Goal: Transaction & Acquisition: Purchase product/service

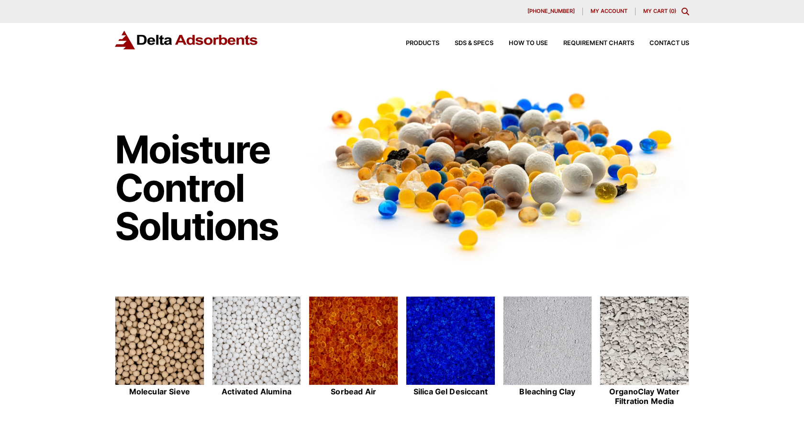
click at [688, 12] on icon "Toggle Modal Content" at bounding box center [686, 12] width 8 height 8
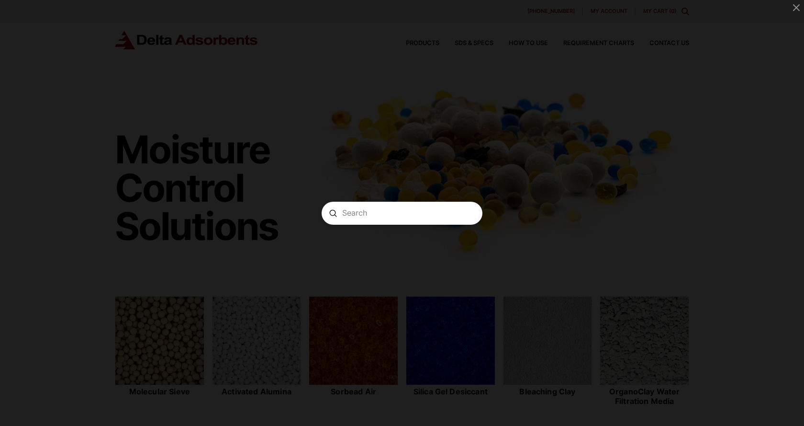
paste input "SGBIG 300LB"
type input "SGBIG 300LB"
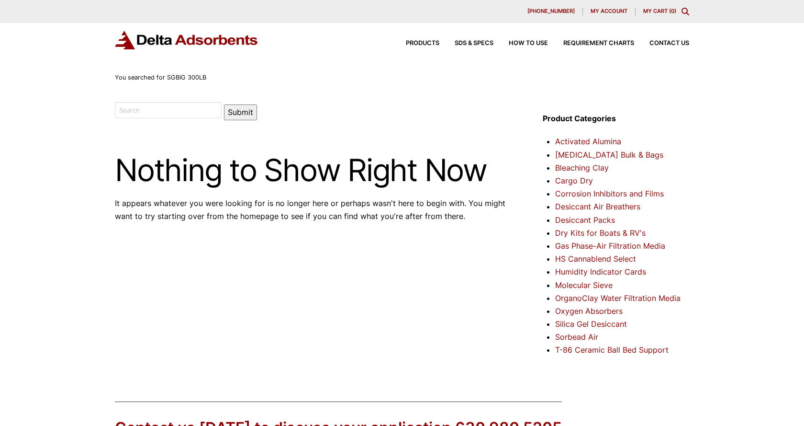
click at [588, 142] on link "Activated Alumina" at bounding box center [588, 141] width 66 height 10
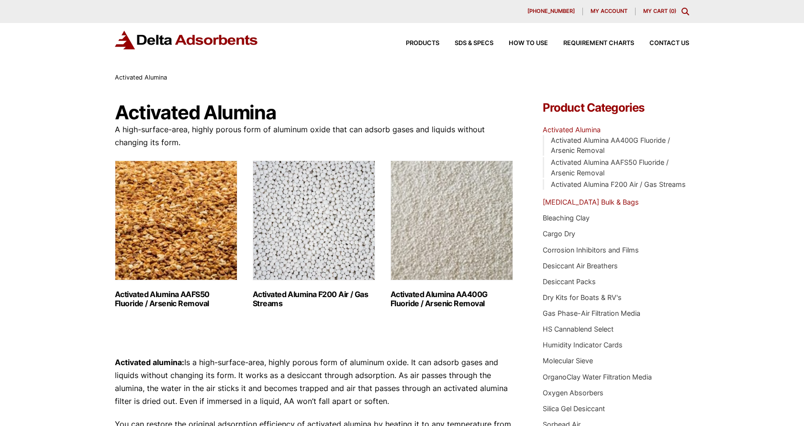
click at [591, 204] on link "[MEDICAL_DATA] Bulk & Bags" at bounding box center [591, 202] width 96 height 8
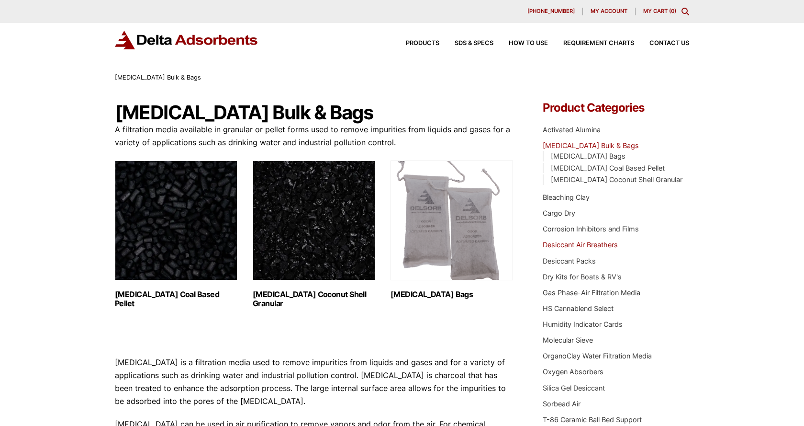
click at [581, 244] on link "Desiccant Air Breathers" at bounding box center [580, 244] width 75 height 8
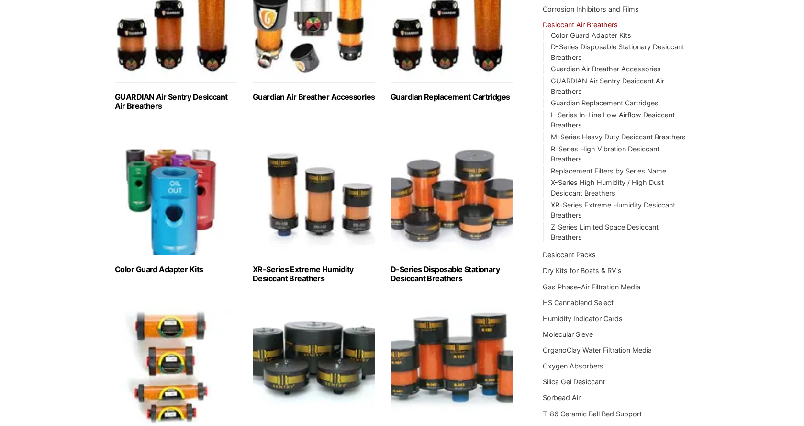
scroll to position [195, 0]
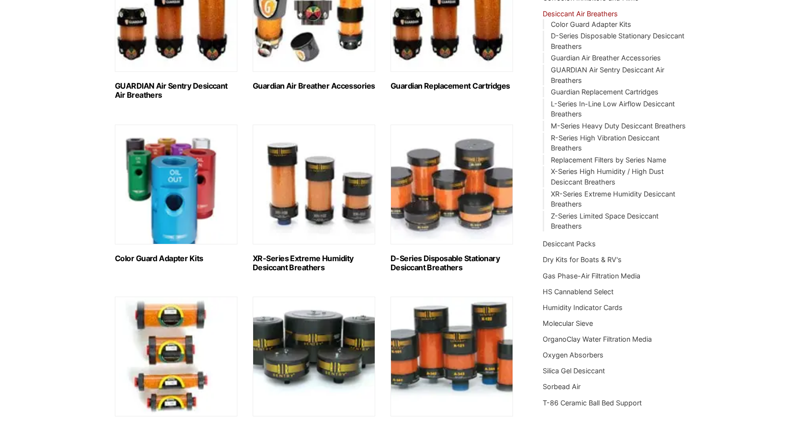
click at [581, 244] on link "Desiccant Packs" at bounding box center [569, 243] width 53 height 8
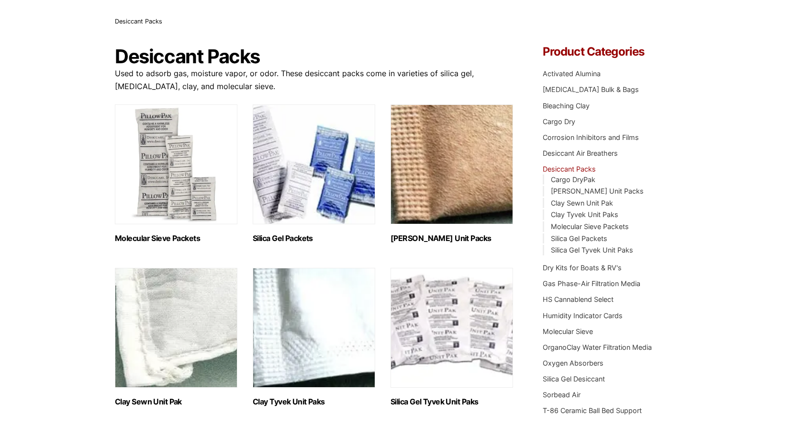
scroll to position [98, 0]
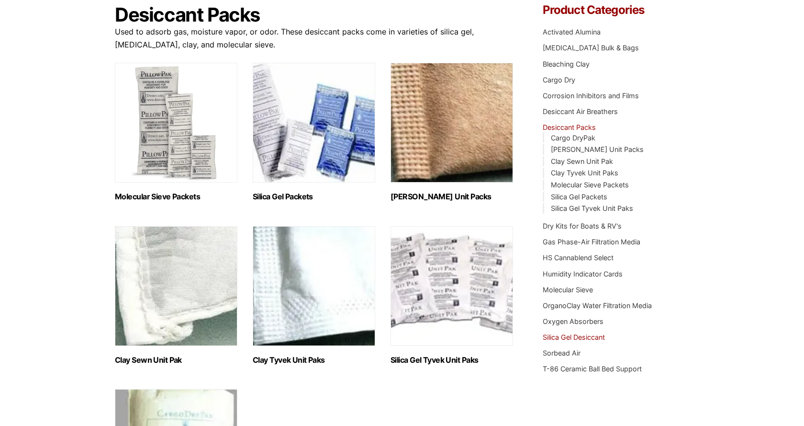
click at [576, 337] on link "Silica Gel Desiccant" at bounding box center [574, 337] width 62 height 8
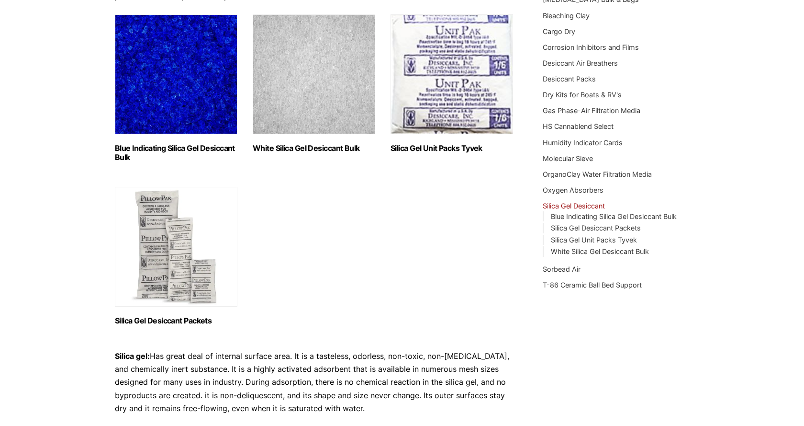
scroll to position [147, 0]
click at [183, 150] on h2 "Blue Indicating Silica Gel Desiccant Bulk (2)" at bounding box center [176, 152] width 123 height 18
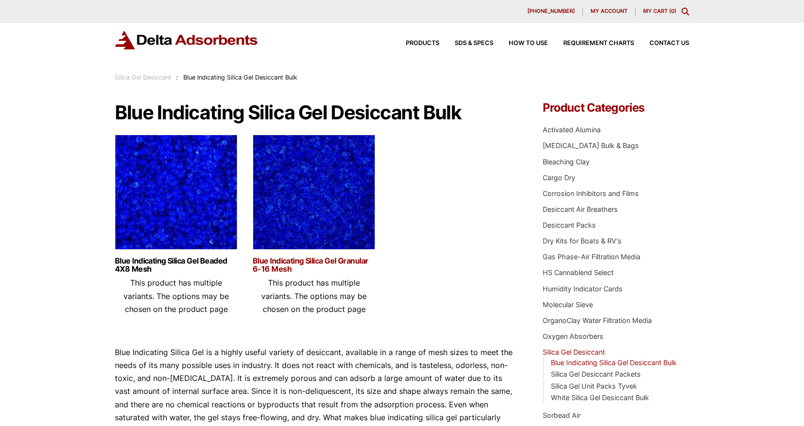
click at [330, 260] on link "Blue Indicating Silica Gel Granular 6-16 Mesh" at bounding box center [314, 265] width 123 height 16
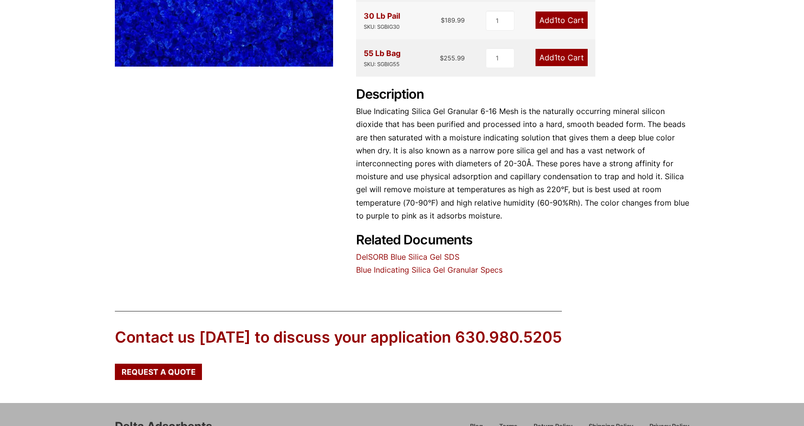
scroll to position [98, 0]
